Goal: Feedback & Contribution: Submit feedback/report problem

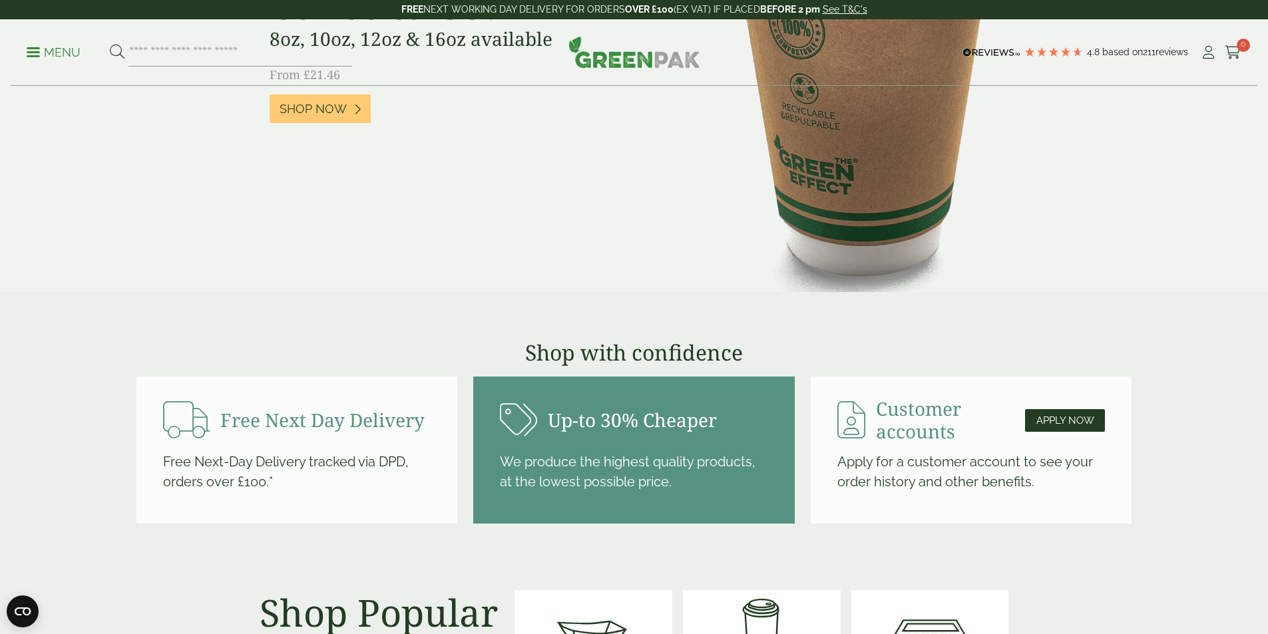
scroll to position [1664, 0]
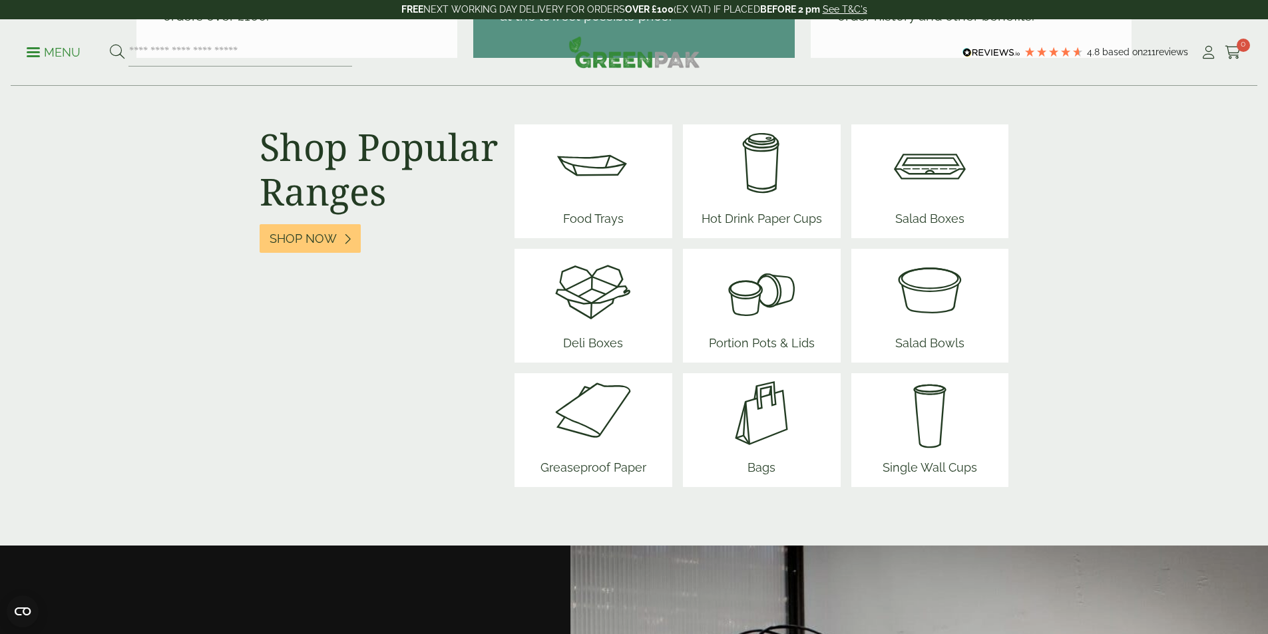
click at [745, 170] on img at bounding box center [761, 164] width 131 height 80
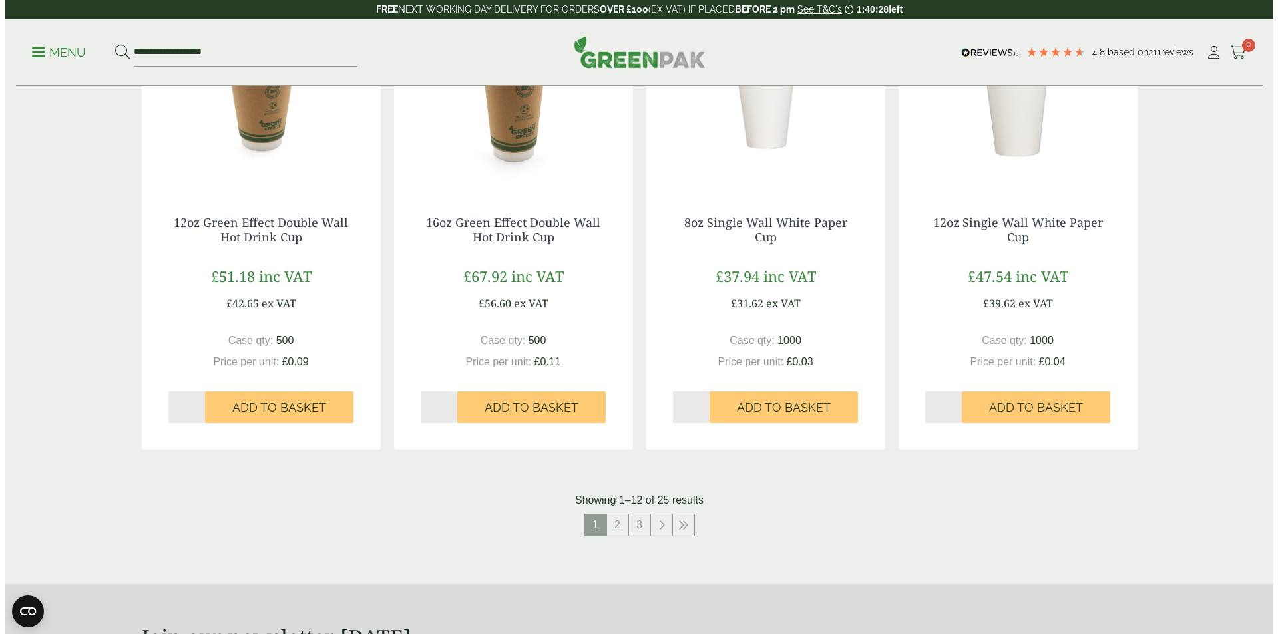
scroll to position [1131, 0]
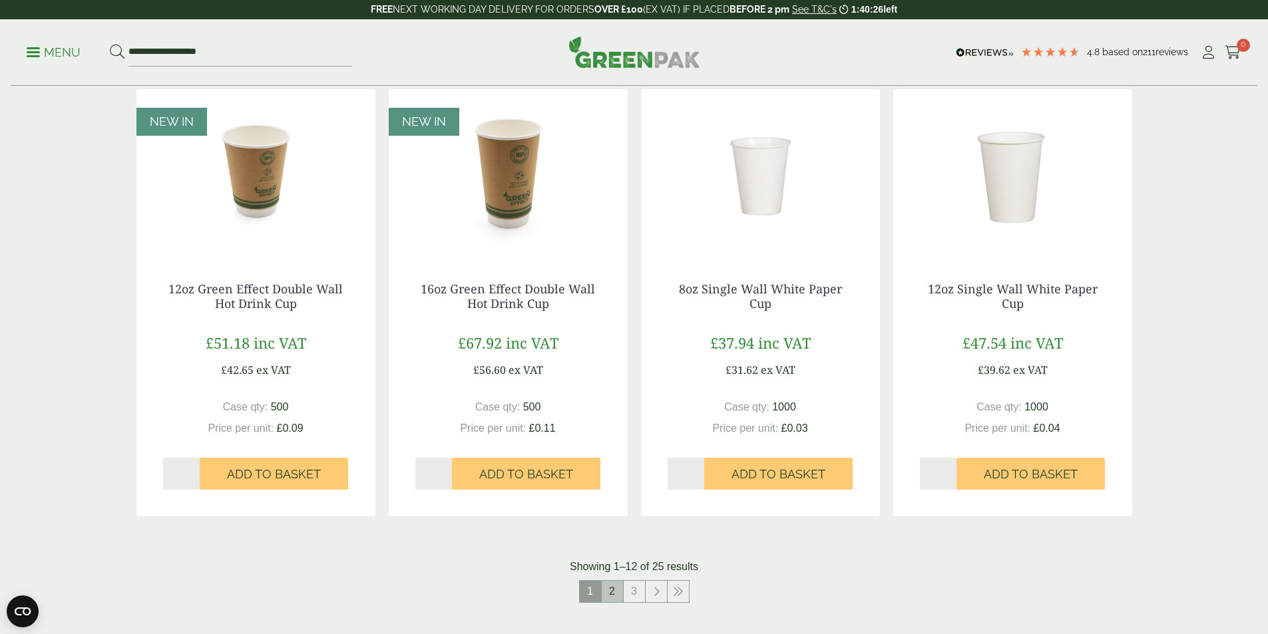
click at [614, 592] on link "2" at bounding box center [612, 591] width 21 height 21
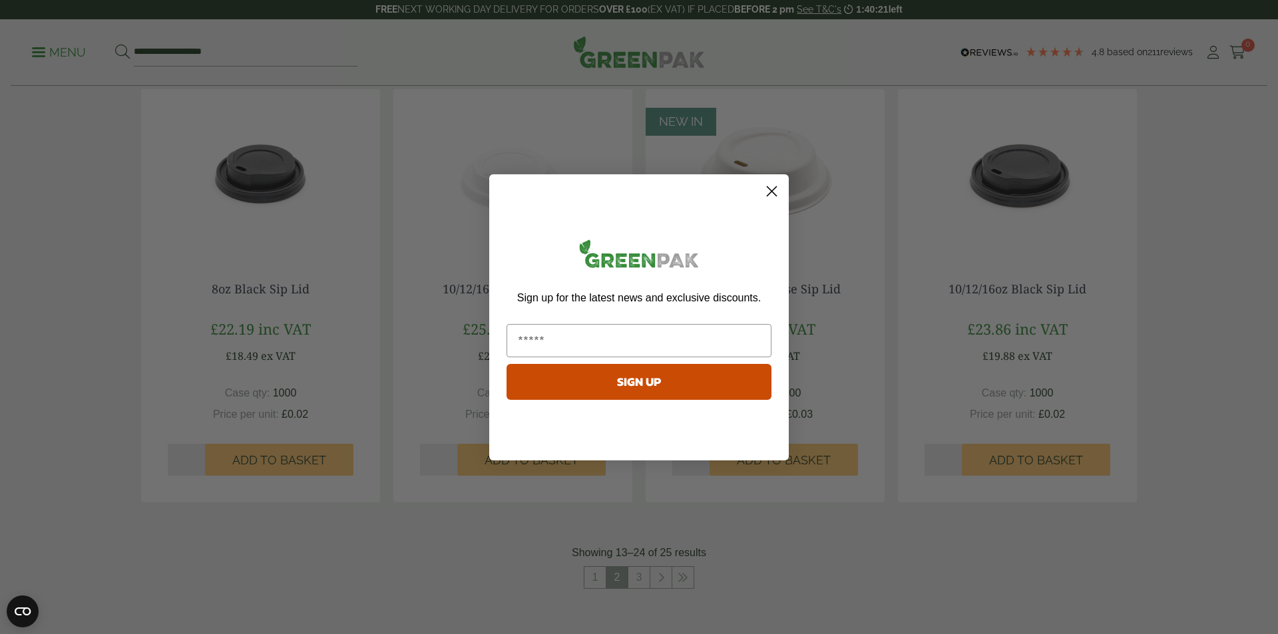
click at [774, 190] on circle "Close dialog" at bounding box center [772, 191] width 22 height 22
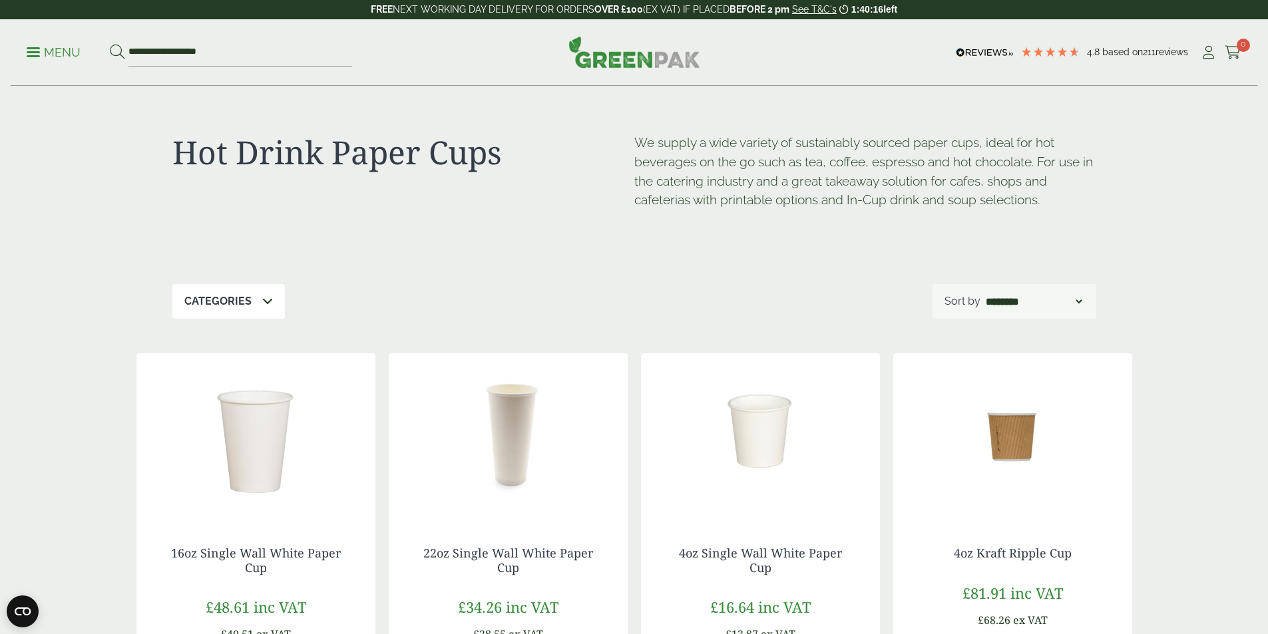
click at [232, 315] on div "Categories" at bounding box center [228, 301] width 112 height 35
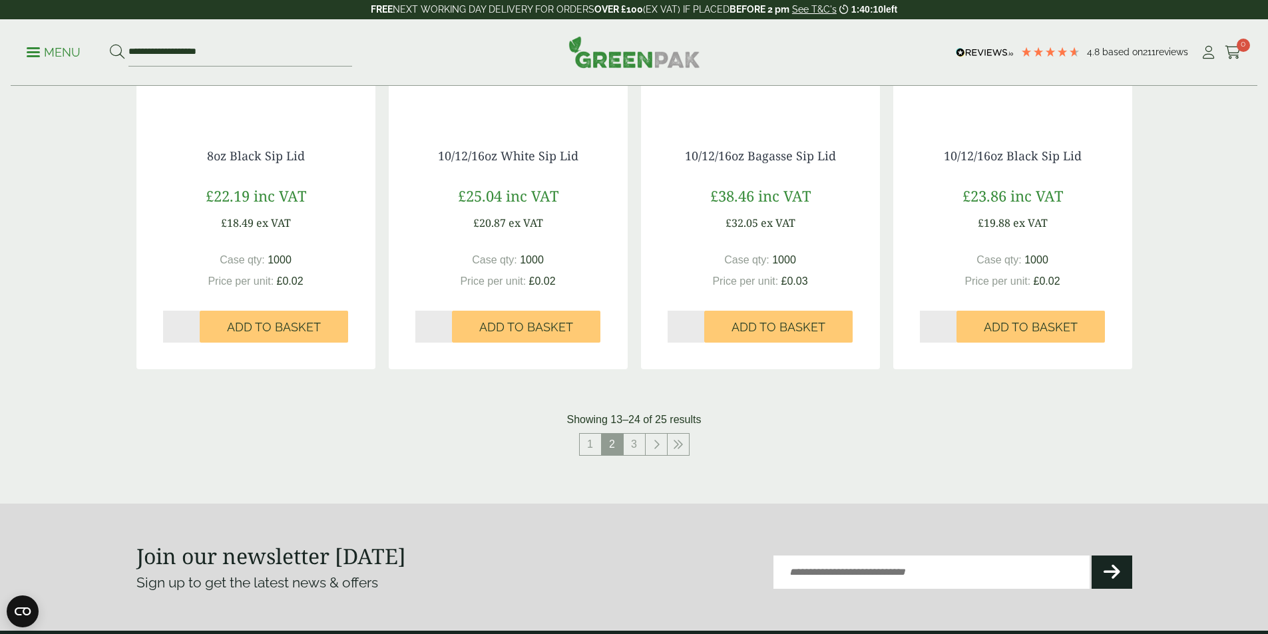
scroll to position [1618, 0]
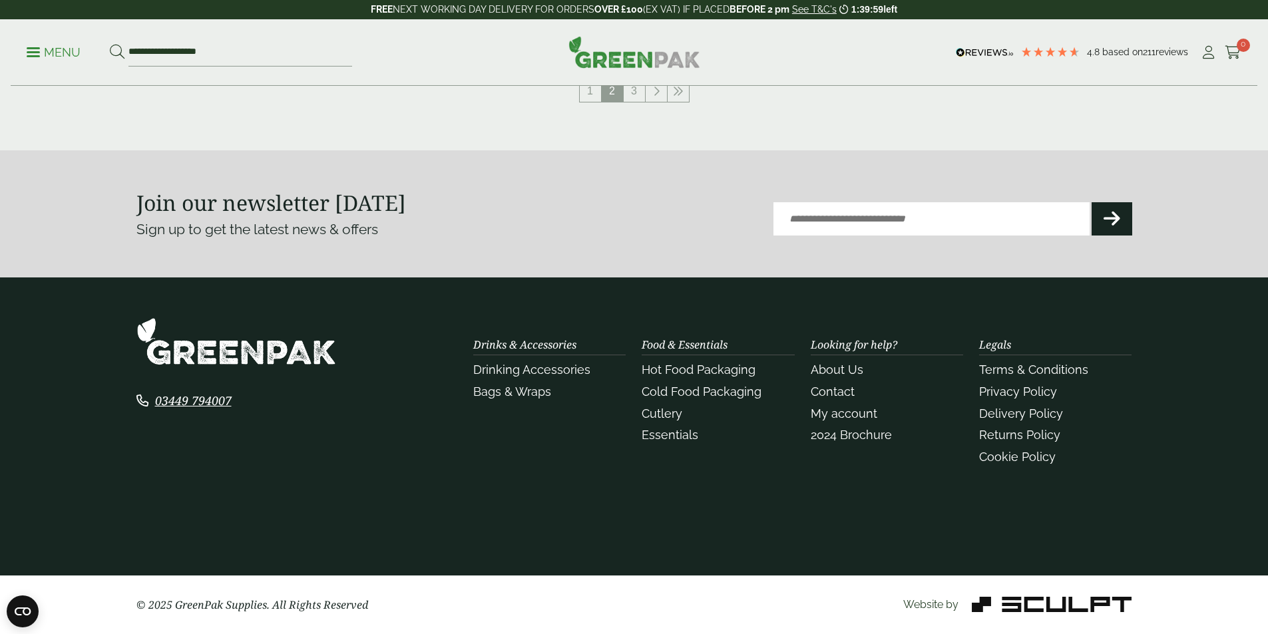
click at [837, 445] on div "Looking for help? About Us Contact My account 2024 Brochure" at bounding box center [887, 404] width 168 height 131
click at [832, 437] on link "2024 Brochure" at bounding box center [851, 435] width 81 height 14
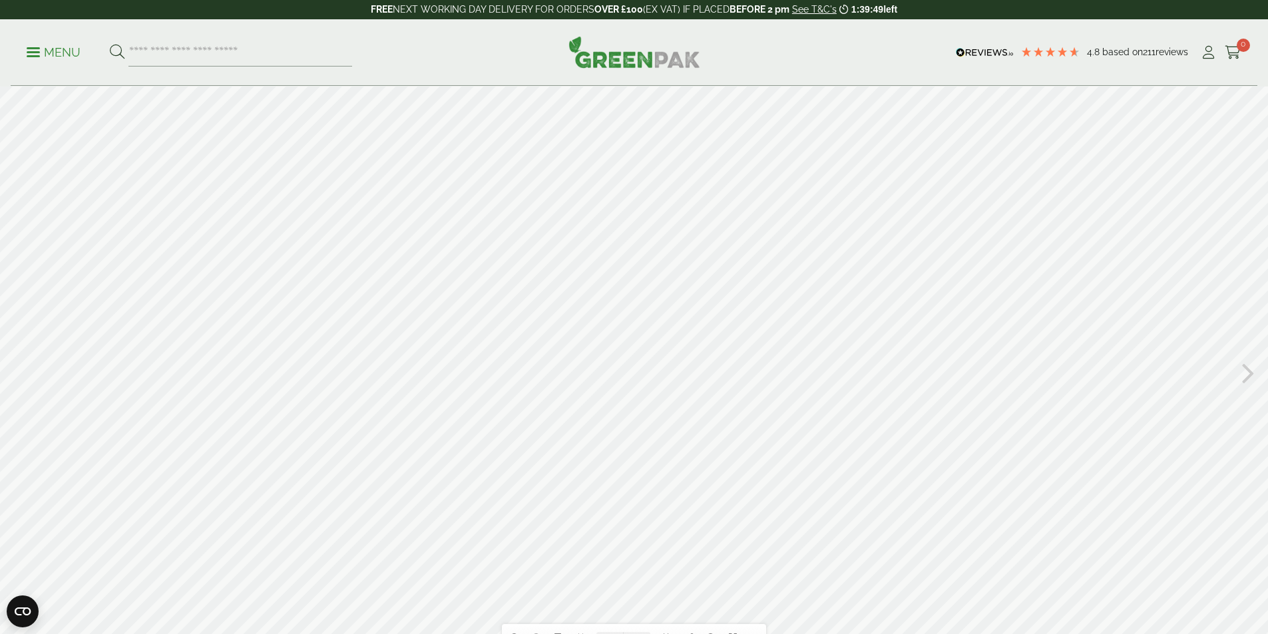
click at [869, 435] on div at bounding box center [634, 372] width 1268 height 571
click at [1246, 369] on icon at bounding box center [1248, 372] width 13 height 35
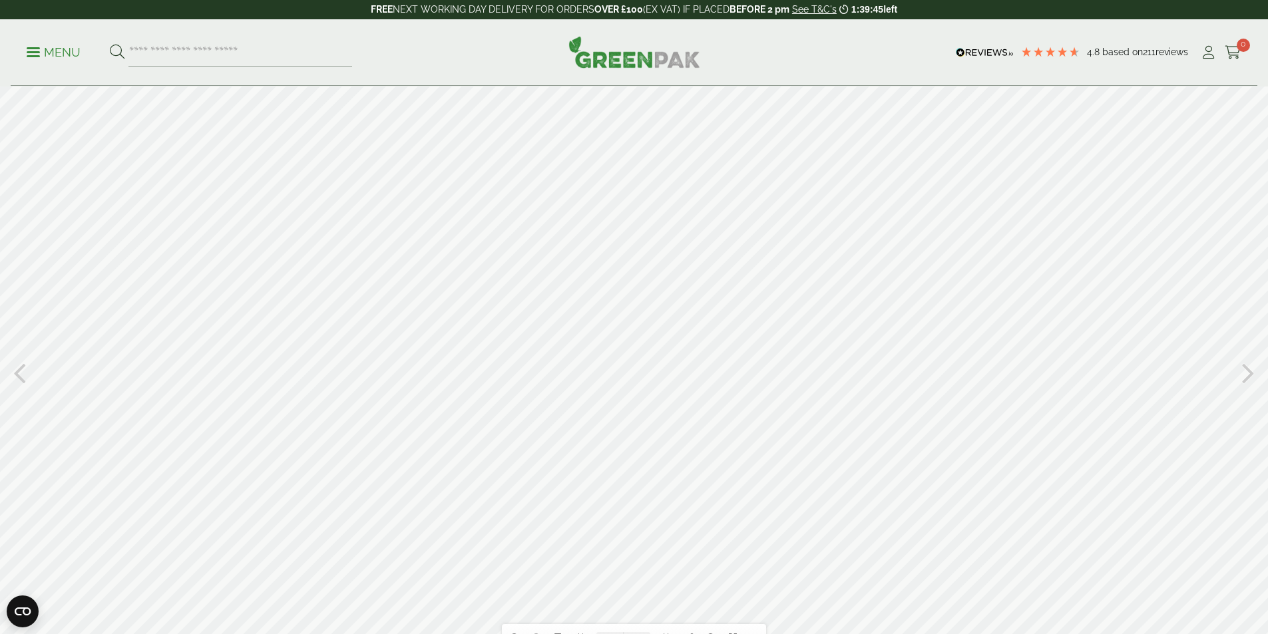
click at [1246, 369] on icon at bounding box center [1248, 372] width 13 height 35
drag, startPoint x: 1246, startPoint y: 369, endPoint x: 1238, endPoint y: 371, distance: 7.6
click at [1242, 370] on div "Table of contents Bookmarks Thumbnails Search Share https://greenpak.supplies/b…" at bounding box center [634, 372] width 1268 height 571
click at [1245, 372] on icon at bounding box center [1248, 372] width 13 height 35
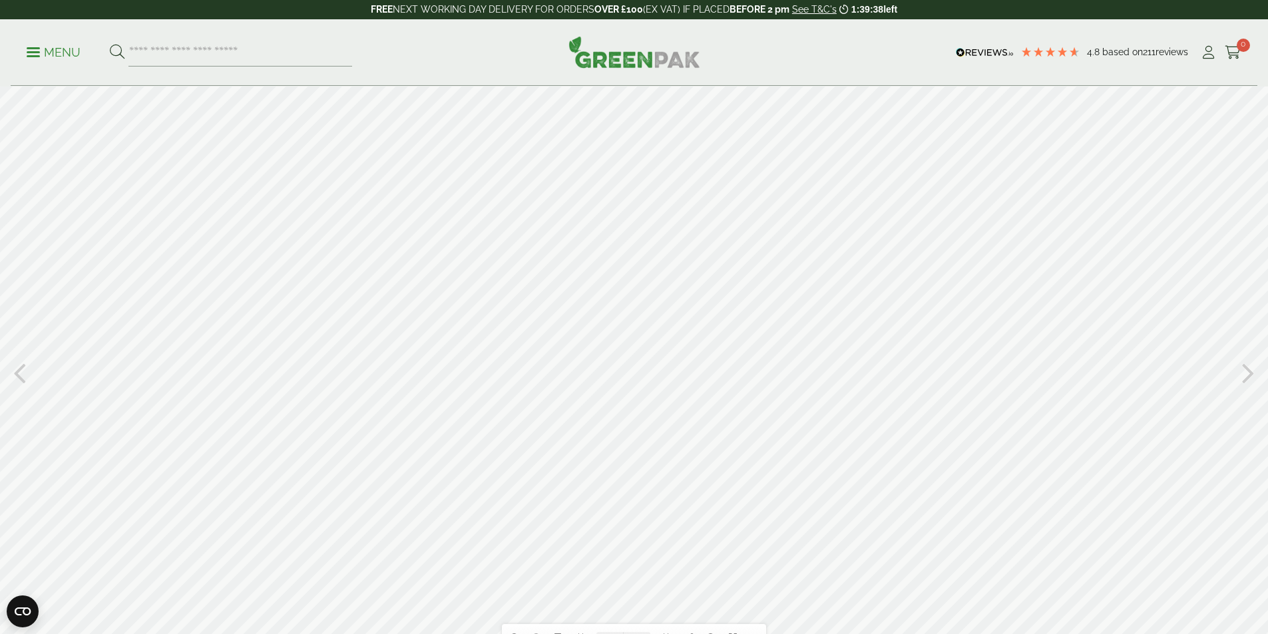
click at [1245, 372] on icon at bounding box center [1248, 372] width 13 height 35
click at [1243, 364] on icon at bounding box center [1248, 372] width 13 height 35
click at [1243, 369] on icon at bounding box center [1248, 372] width 13 height 35
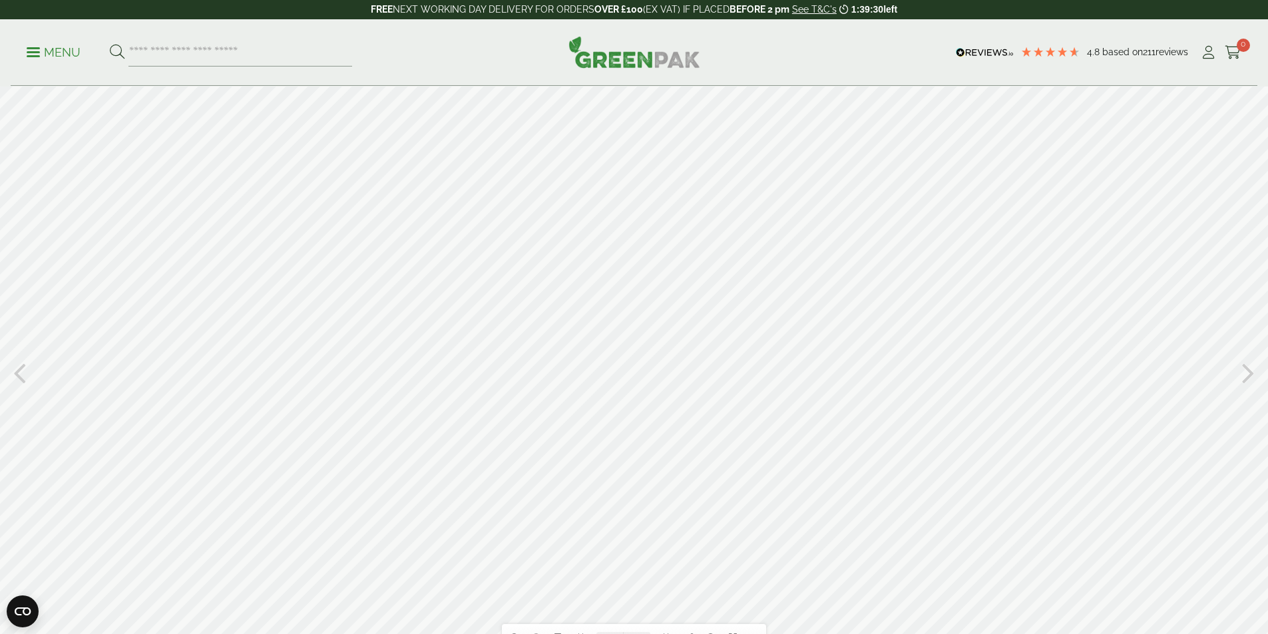
click at [1243, 370] on icon at bounding box center [1248, 372] width 13 height 35
click at [1242, 371] on icon at bounding box center [1248, 372] width 13 height 35
click at [1242, 373] on icon at bounding box center [1248, 372] width 13 height 35
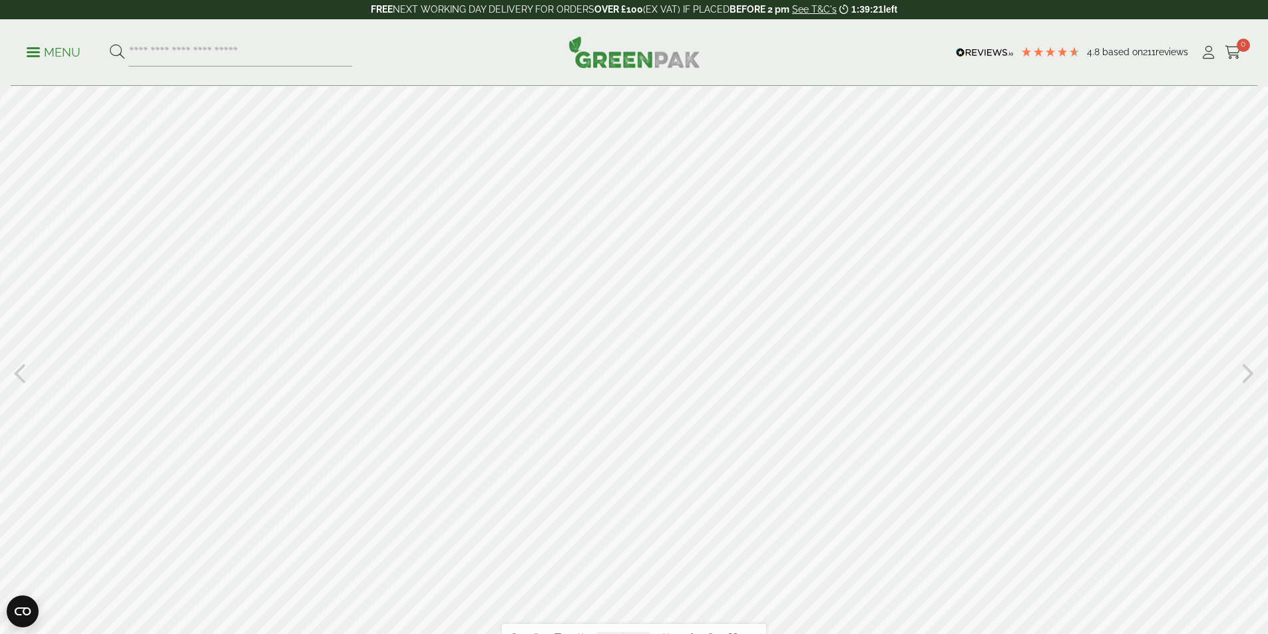
click at [15, 381] on icon at bounding box center [19, 372] width 13 height 35
click at [1243, 369] on icon at bounding box center [1248, 372] width 13 height 35
type input "**"
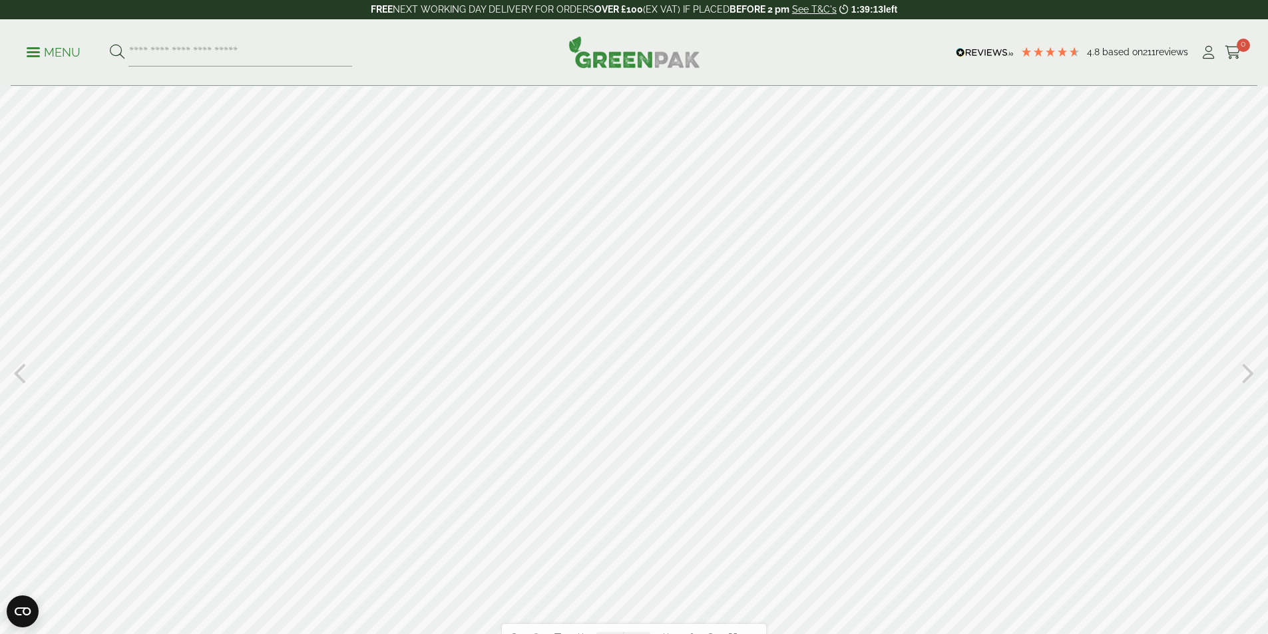
scroll to position [508, 0]
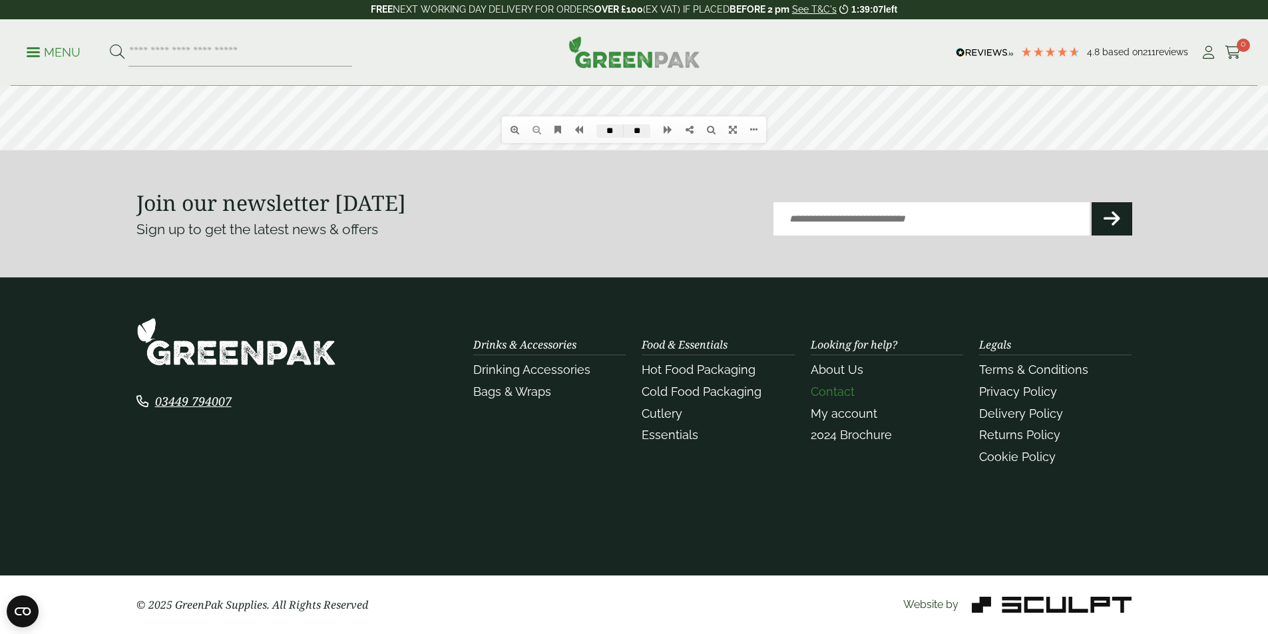
click at [846, 389] on link "Contact" at bounding box center [833, 392] width 44 height 14
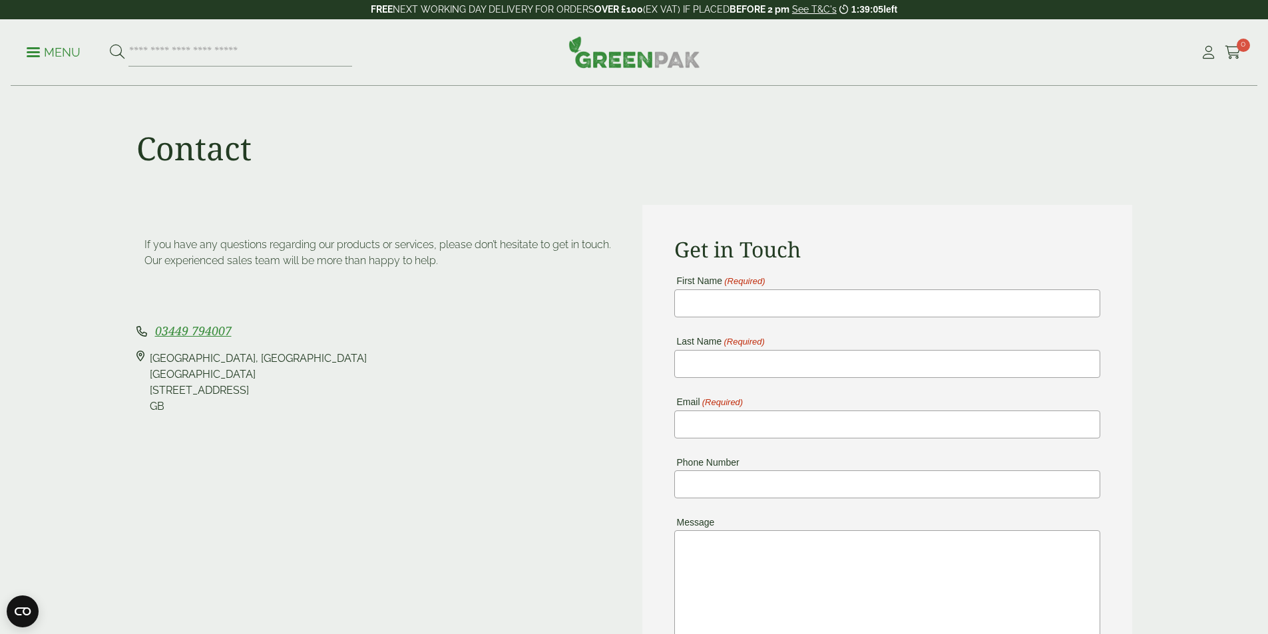
scroll to position [67, 0]
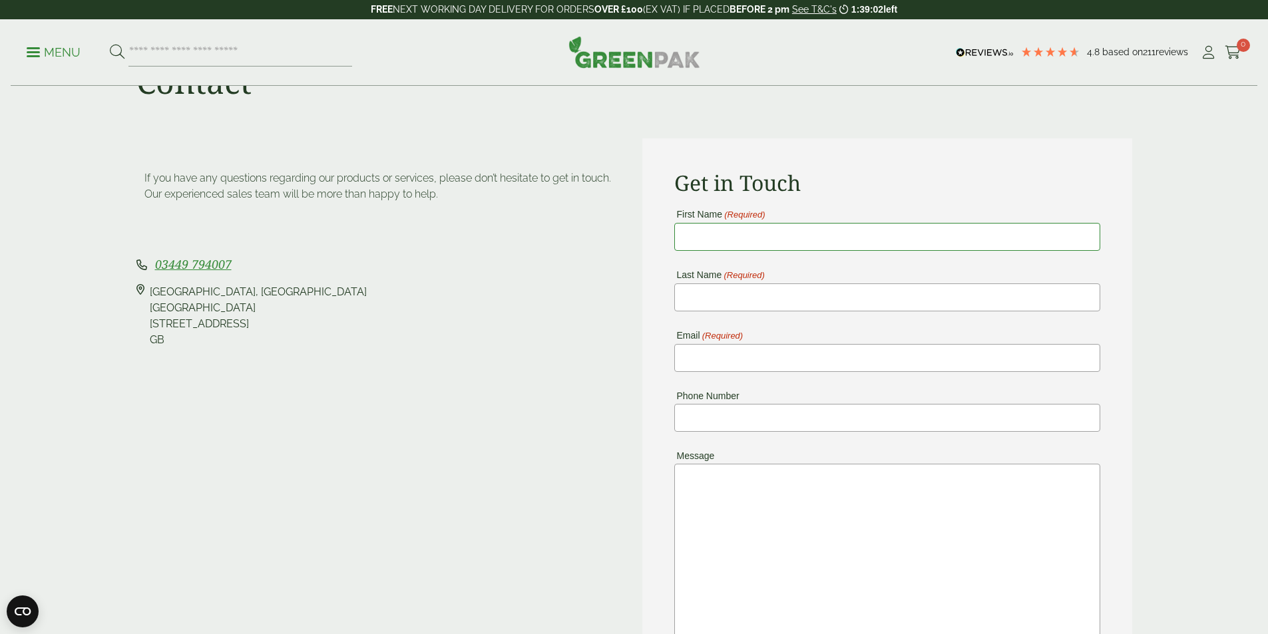
click at [726, 230] on input "First Name (Required)" at bounding box center [887, 237] width 426 height 28
type input "****"
type input "*****"
type input "**********"
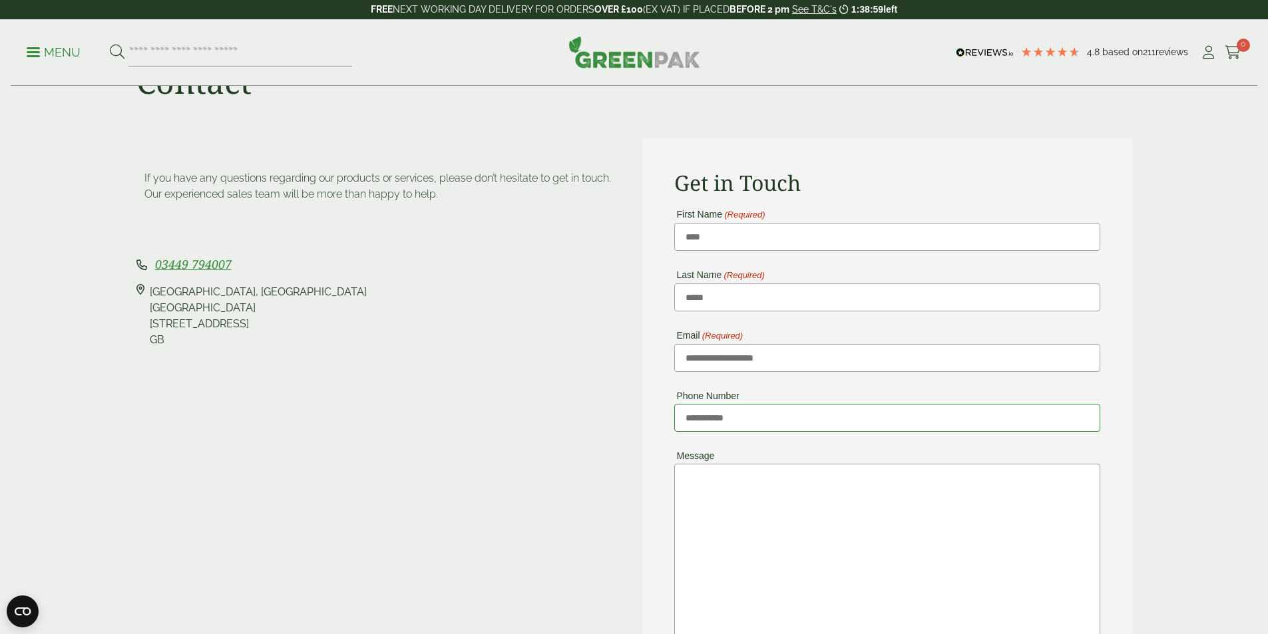
drag, startPoint x: 750, startPoint y: 419, endPoint x: 669, endPoint y: 415, distance: 81.3
click at [669, 415] on div "**********" at bounding box center [887, 442] width 490 height 609
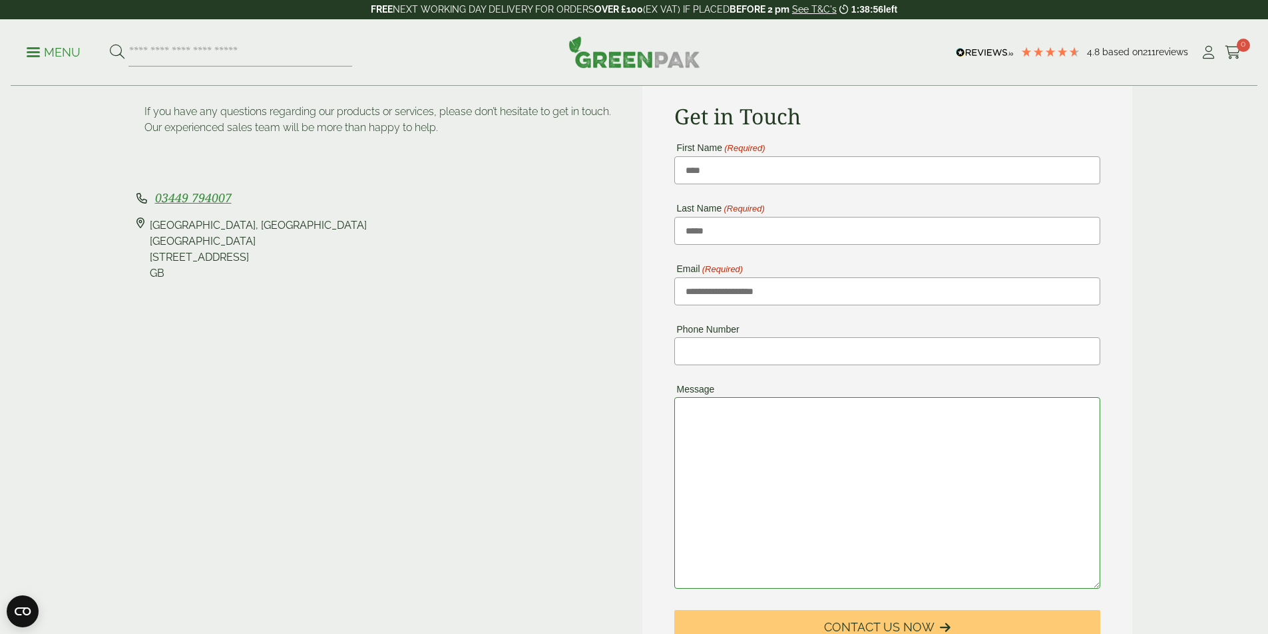
click at [735, 426] on textarea "Message" at bounding box center [887, 493] width 426 height 192
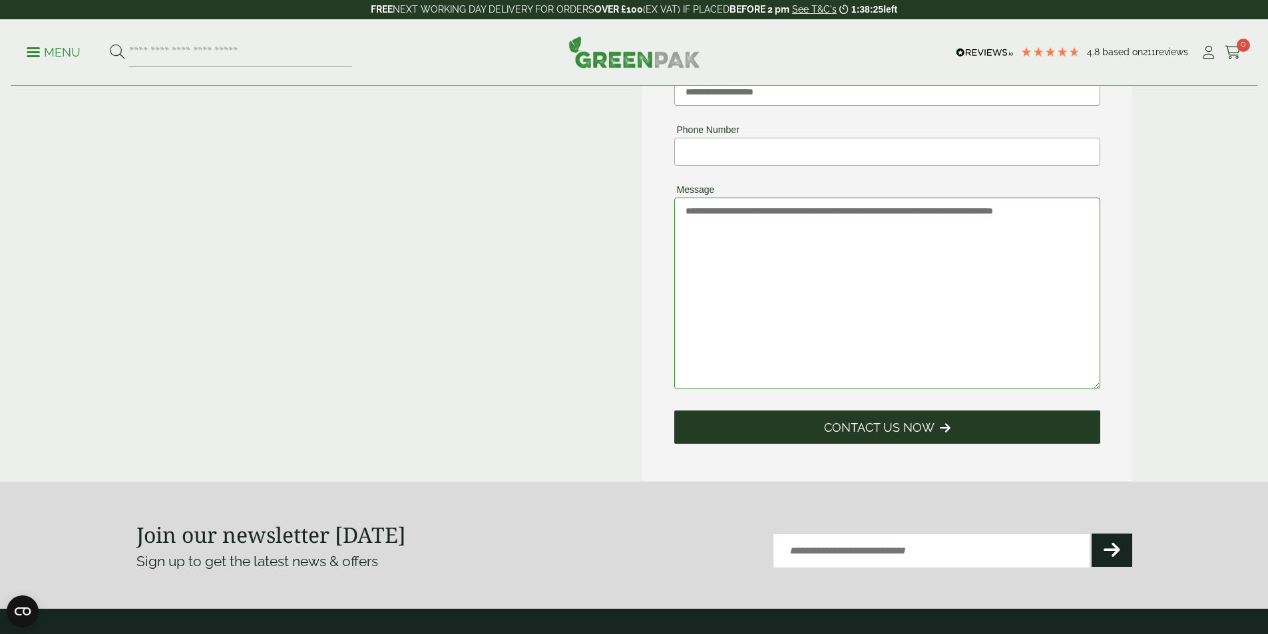
type textarea "**********"
drag, startPoint x: 817, startPoint y: 423, endPoint x: 797, endPoint y: 418, distance: 19.9
click at [817, 422] on button "Contact Us Now" at bounding box center [887, 427] width 426 height 33
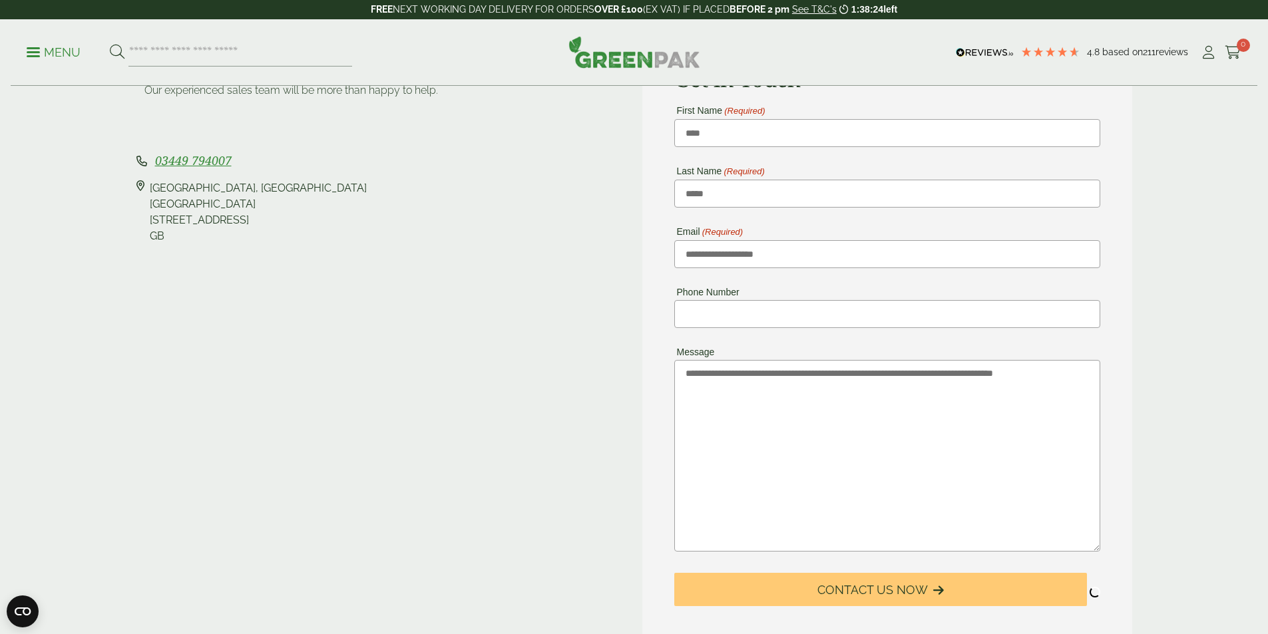
scroll to position [0, 0]
